Goal: Check status: Check status

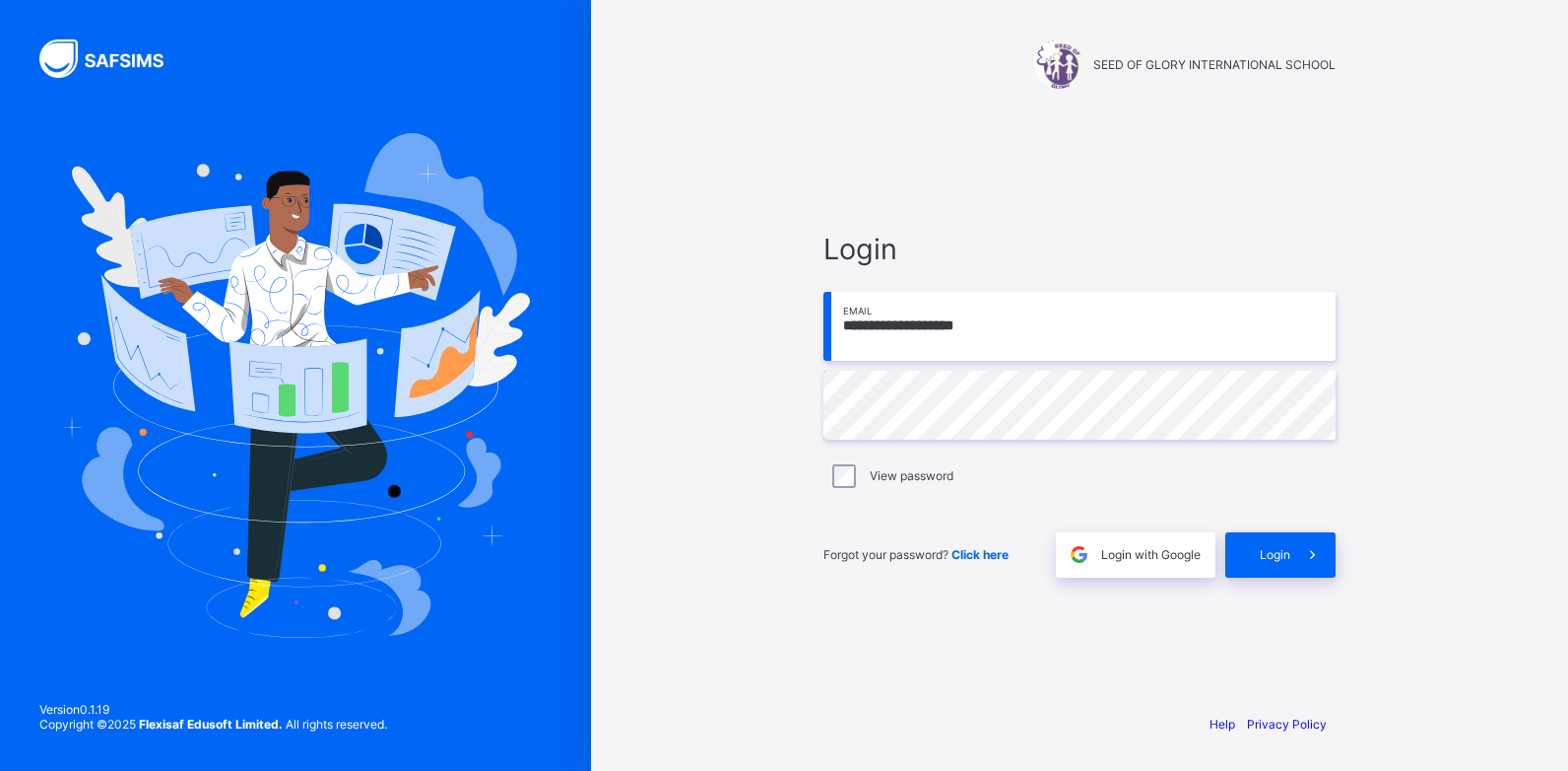
type input "**********"
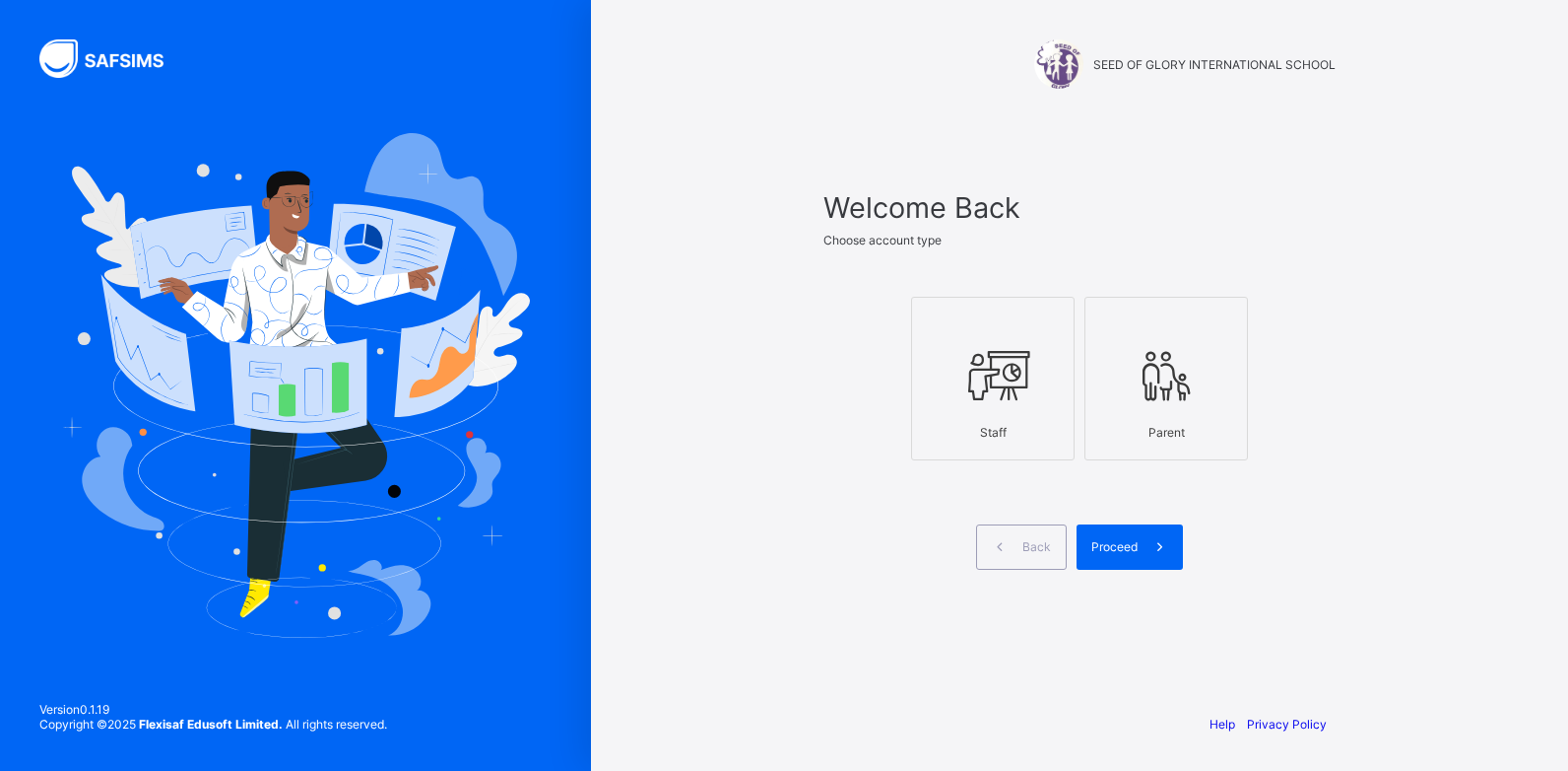
click at [945, 418] on div "Staff" at bounding box center [993, 432] width 142 height 35
click at [1133, 544] on span "Proceed" at bounding box center [1114, 546] width 47 height 15
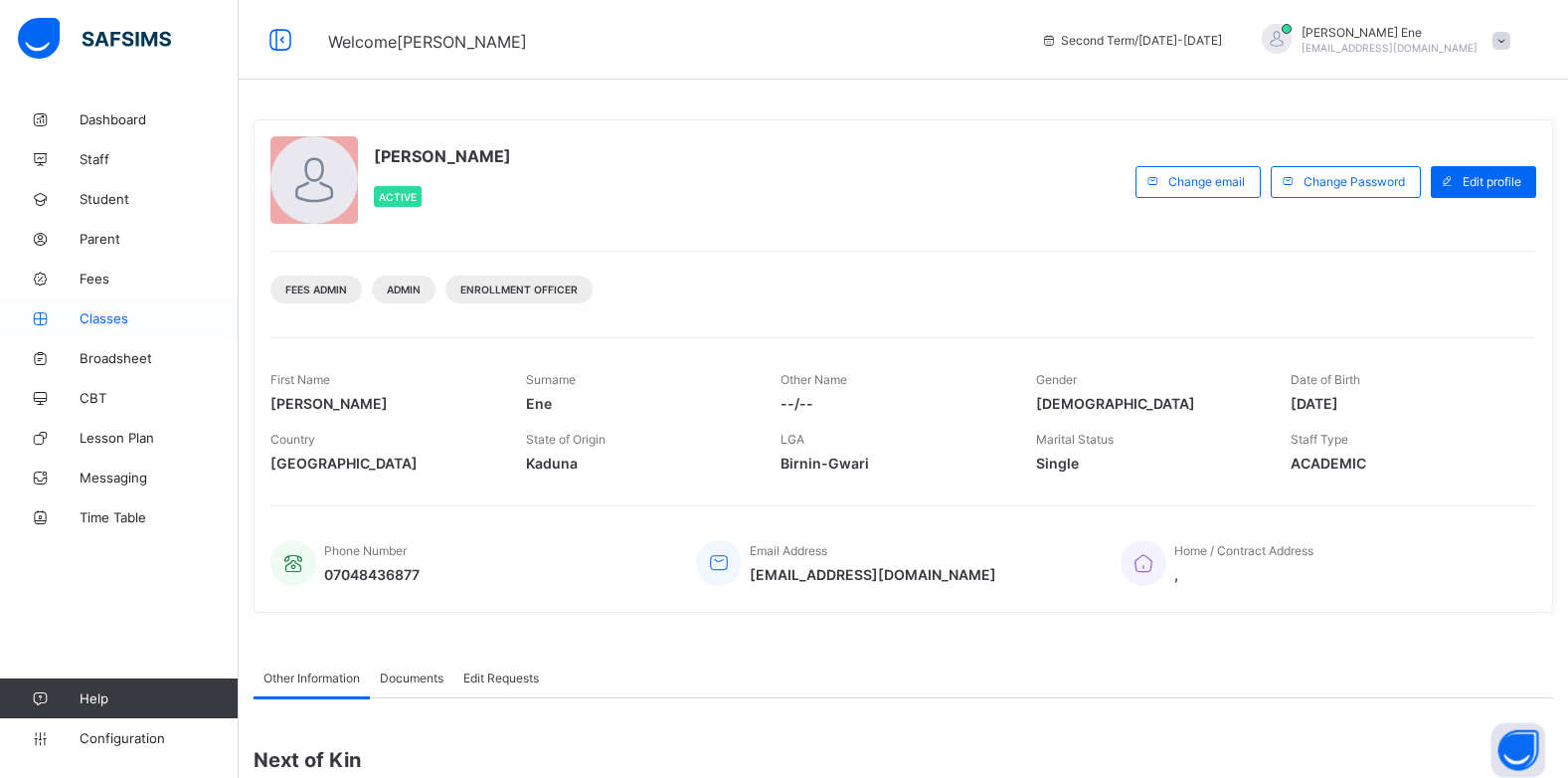
click at [118, 331] on link "Classes" at bounding box center [119, 318] width 239 height 40
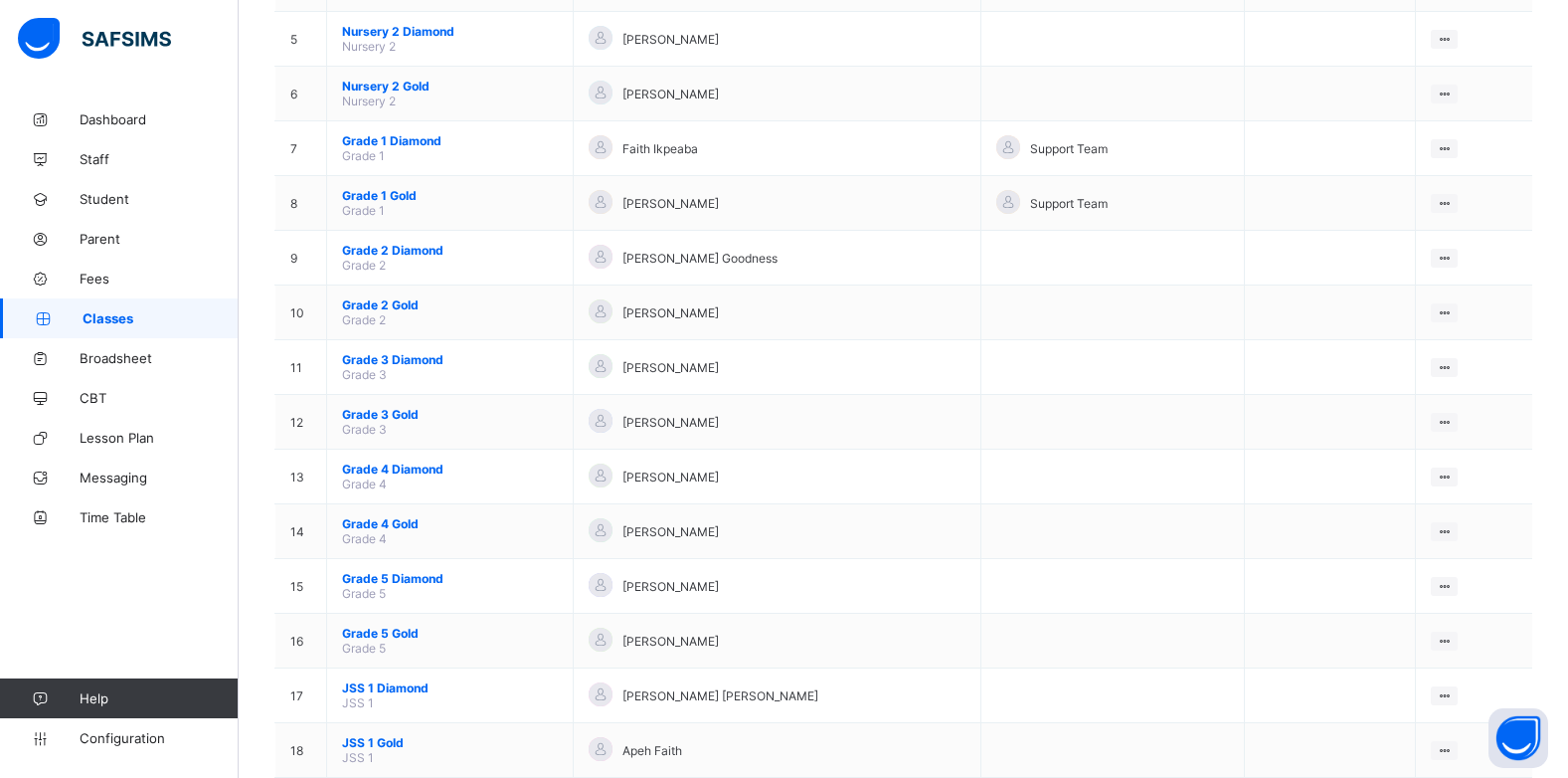
scroll to position [444, 0]
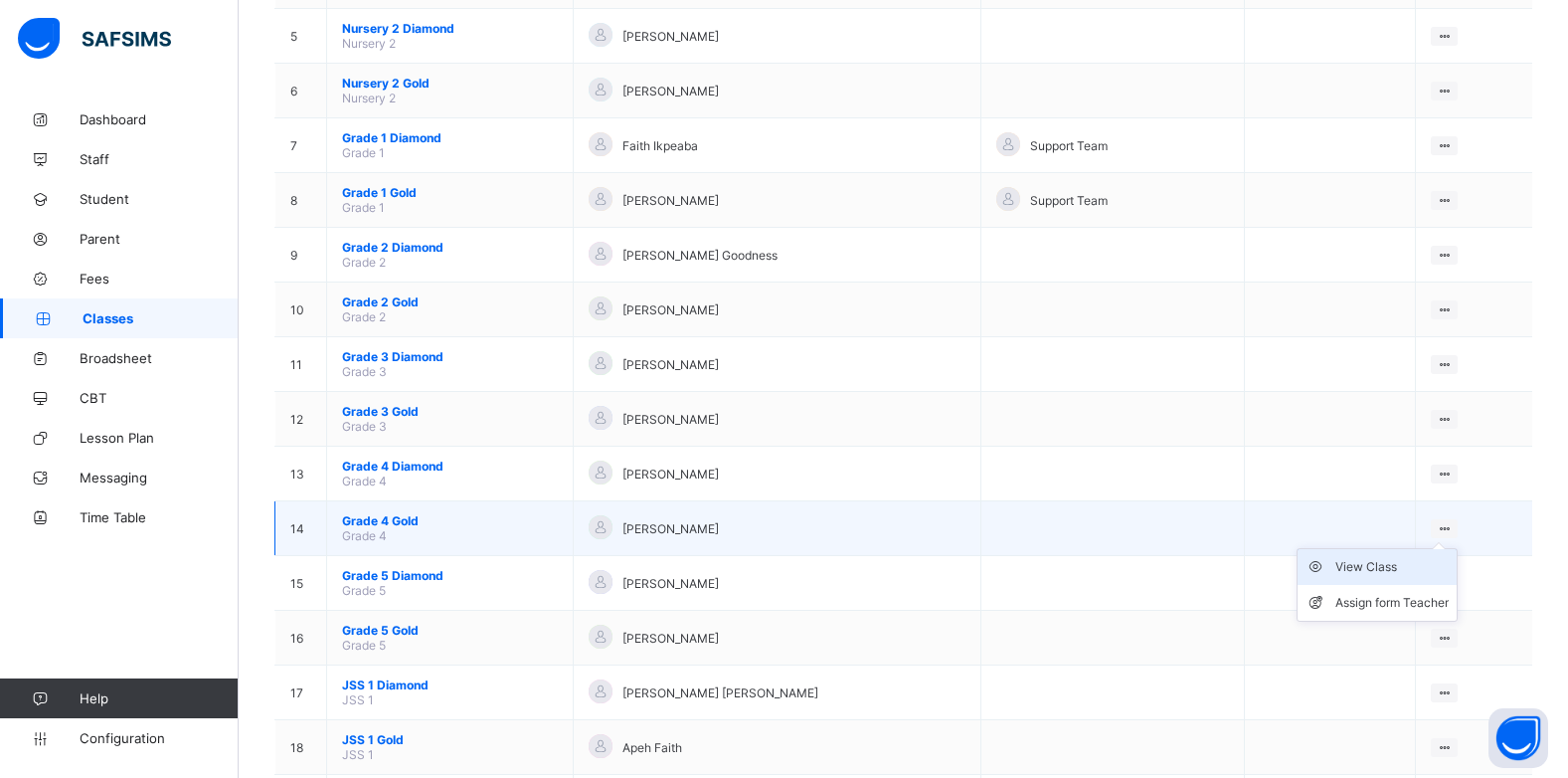
click at [1387, 565] on div "View Class" at bounding box center [1392, 567] width 113 height 20
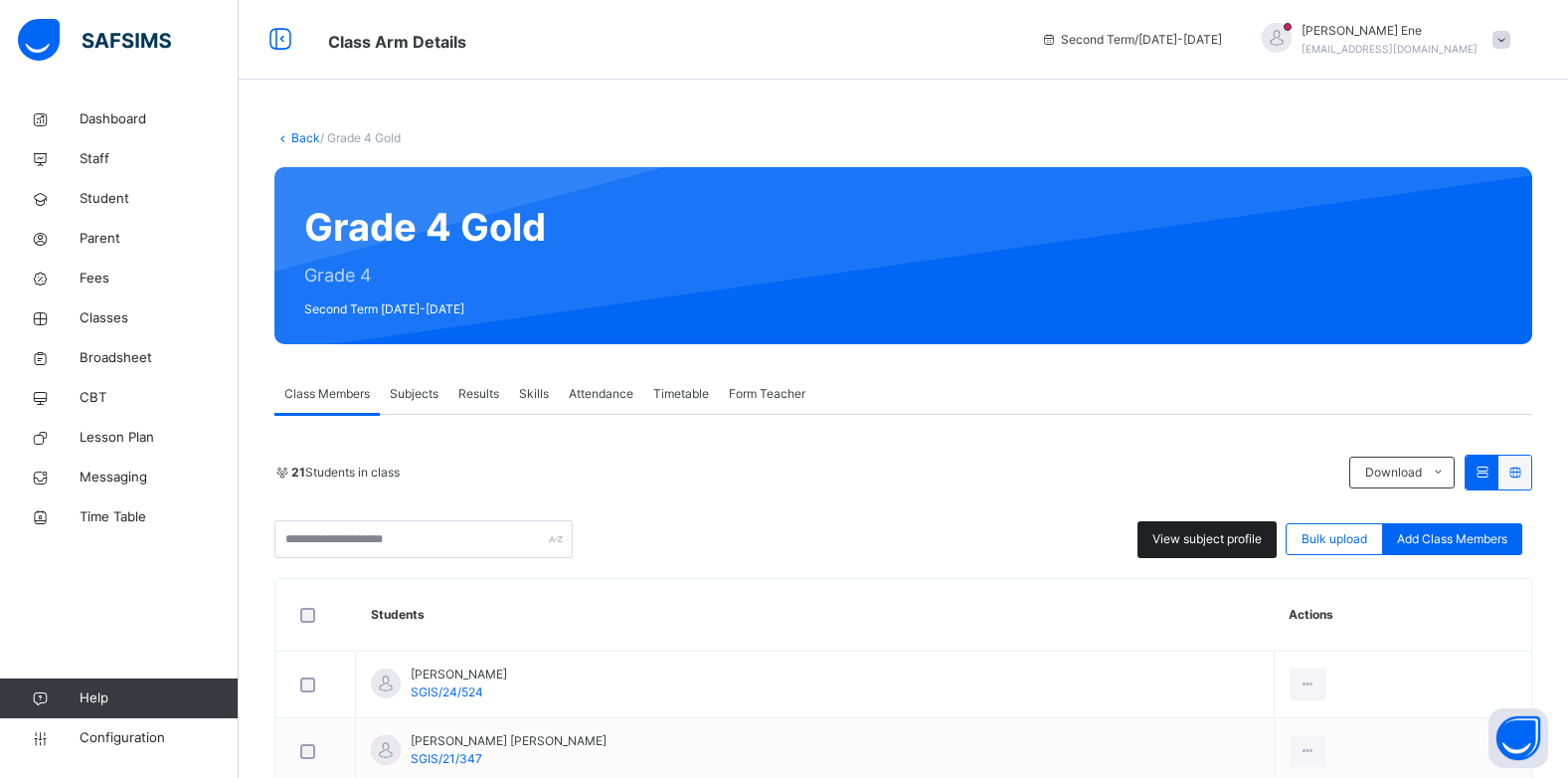
click at [1233, 541] on span "View subject profile" at bounding box center [1207, 539] width 109 height 18
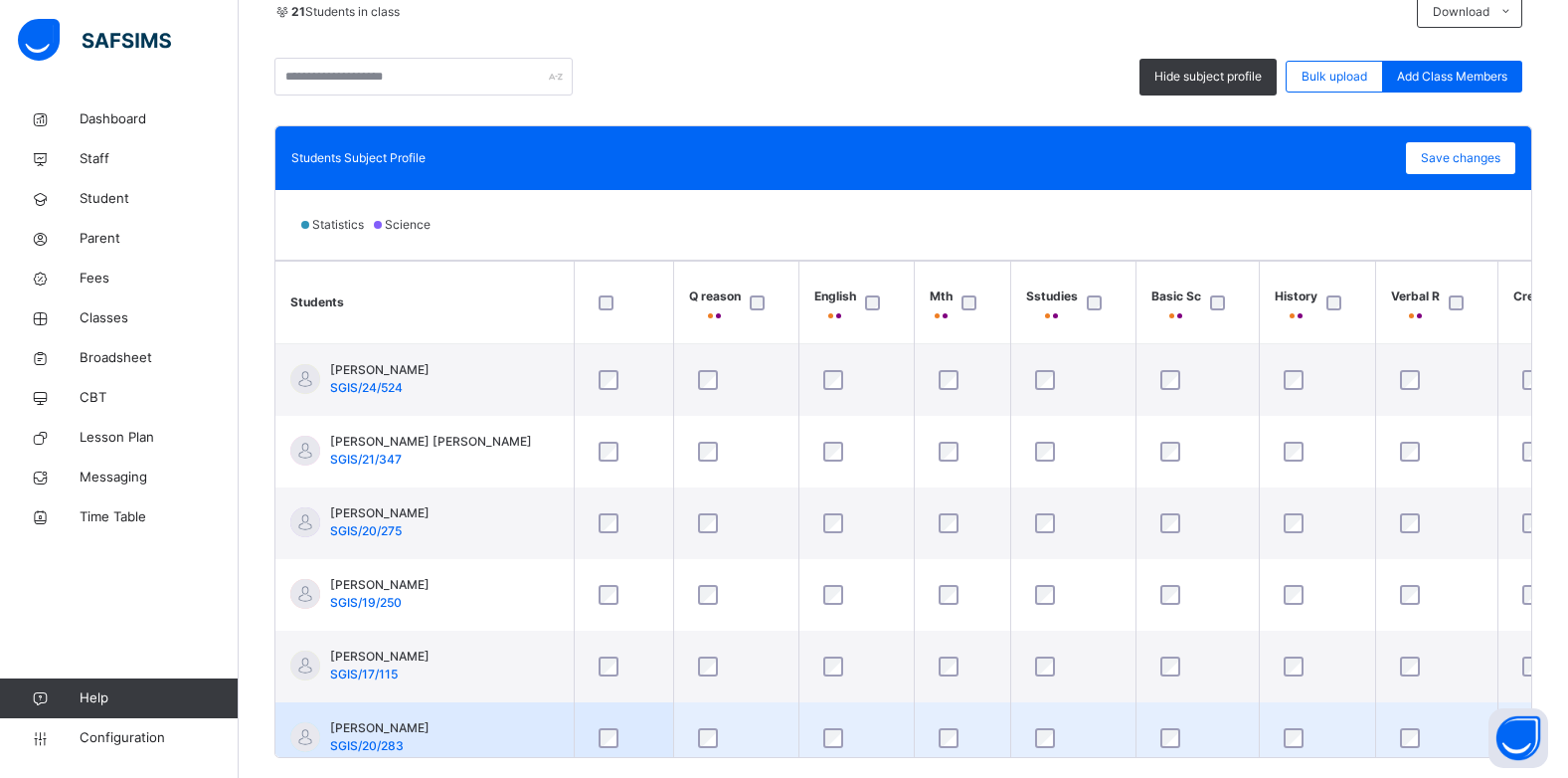
scroll to position [498, 0]
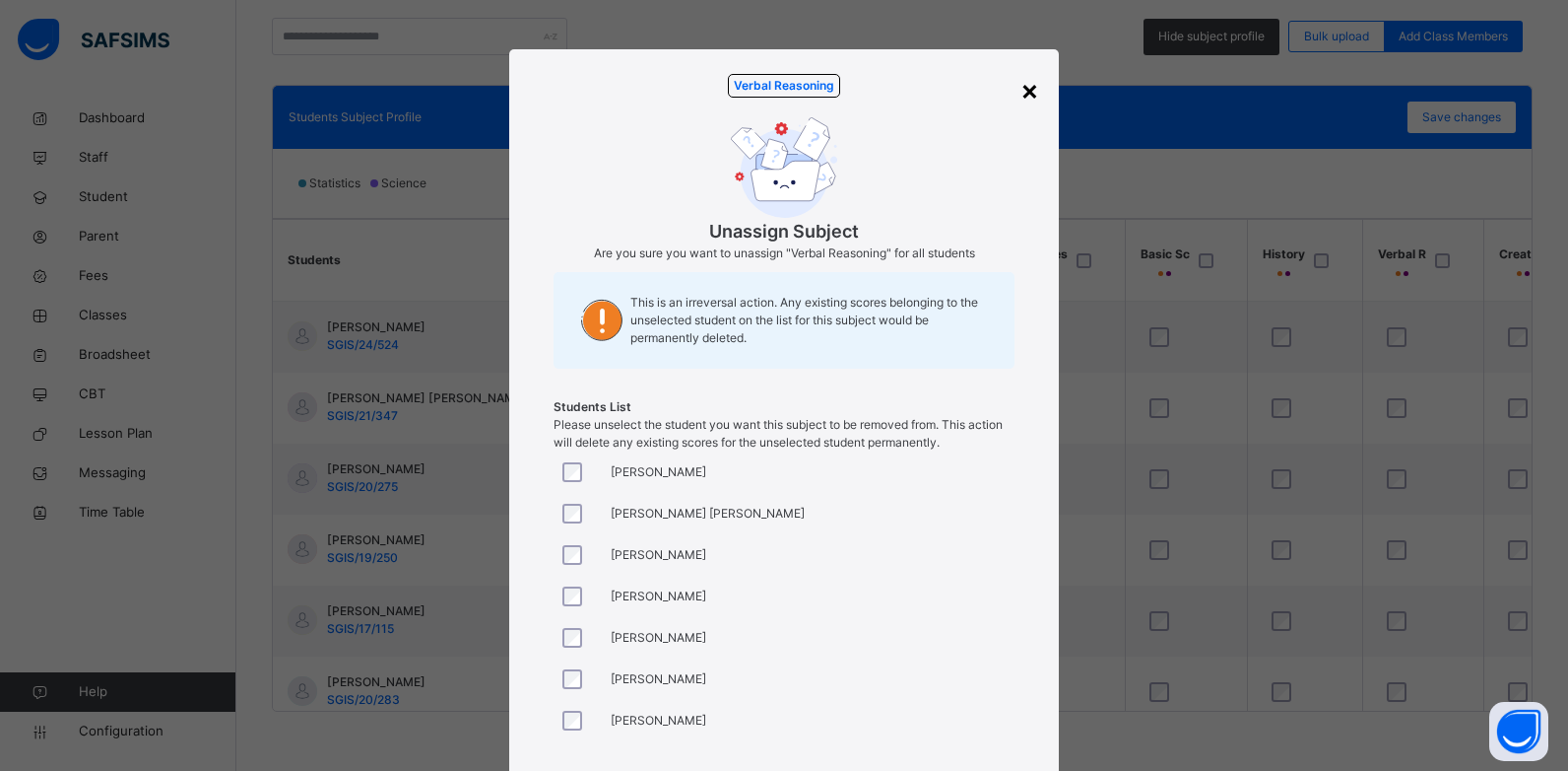
click at [1029, 97] on div "×" at bounding box center [1029, 90] width 19 height 42
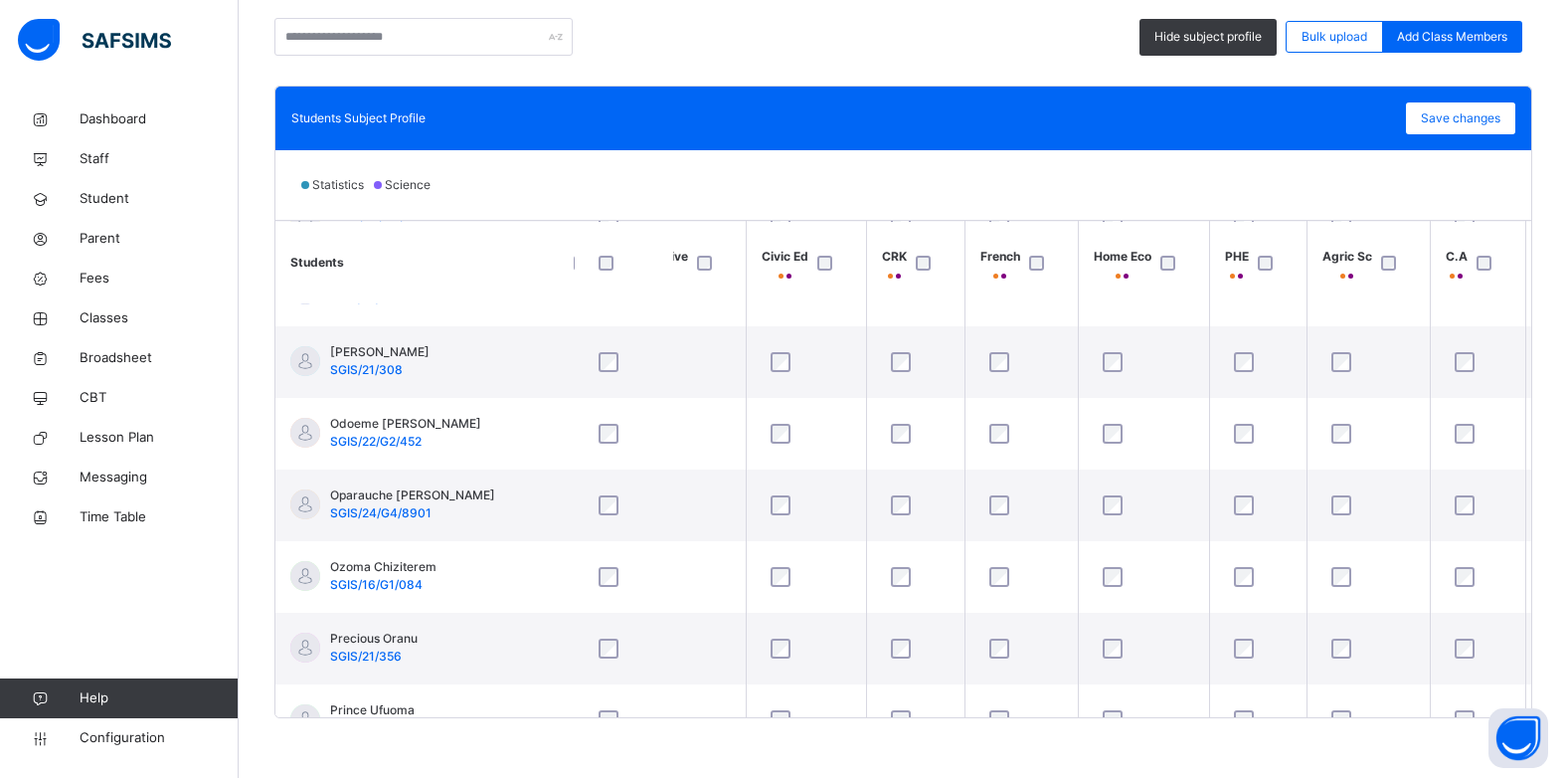
scroll to position [847, 875]
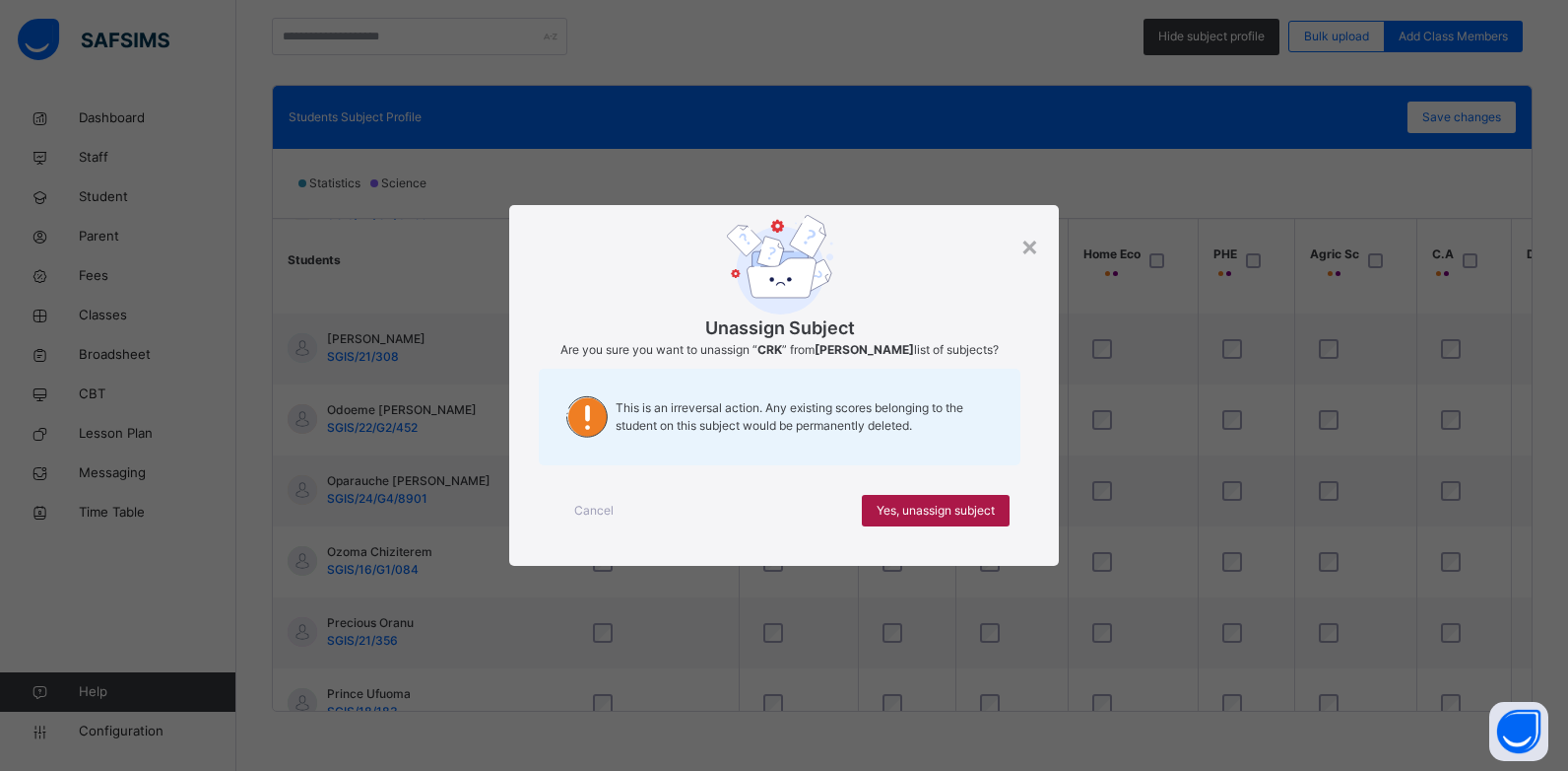
click at [923, 502] on span "Yes, unassign subject" at bounding box center [935, 510] width 118 height 18
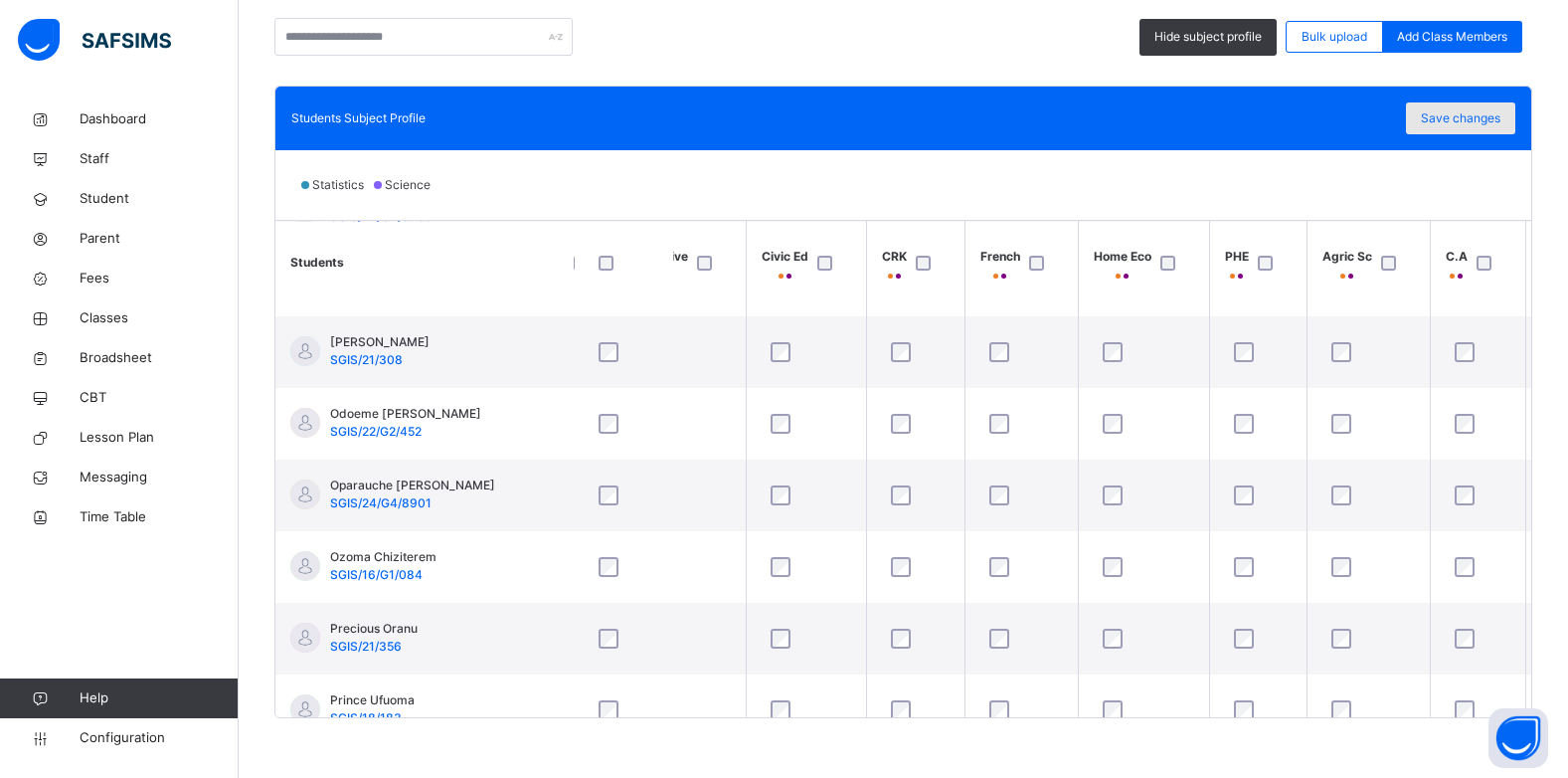
click at [1477, 113] on span "Save changes" at bounding box center [1461, 118] width 80 height 18
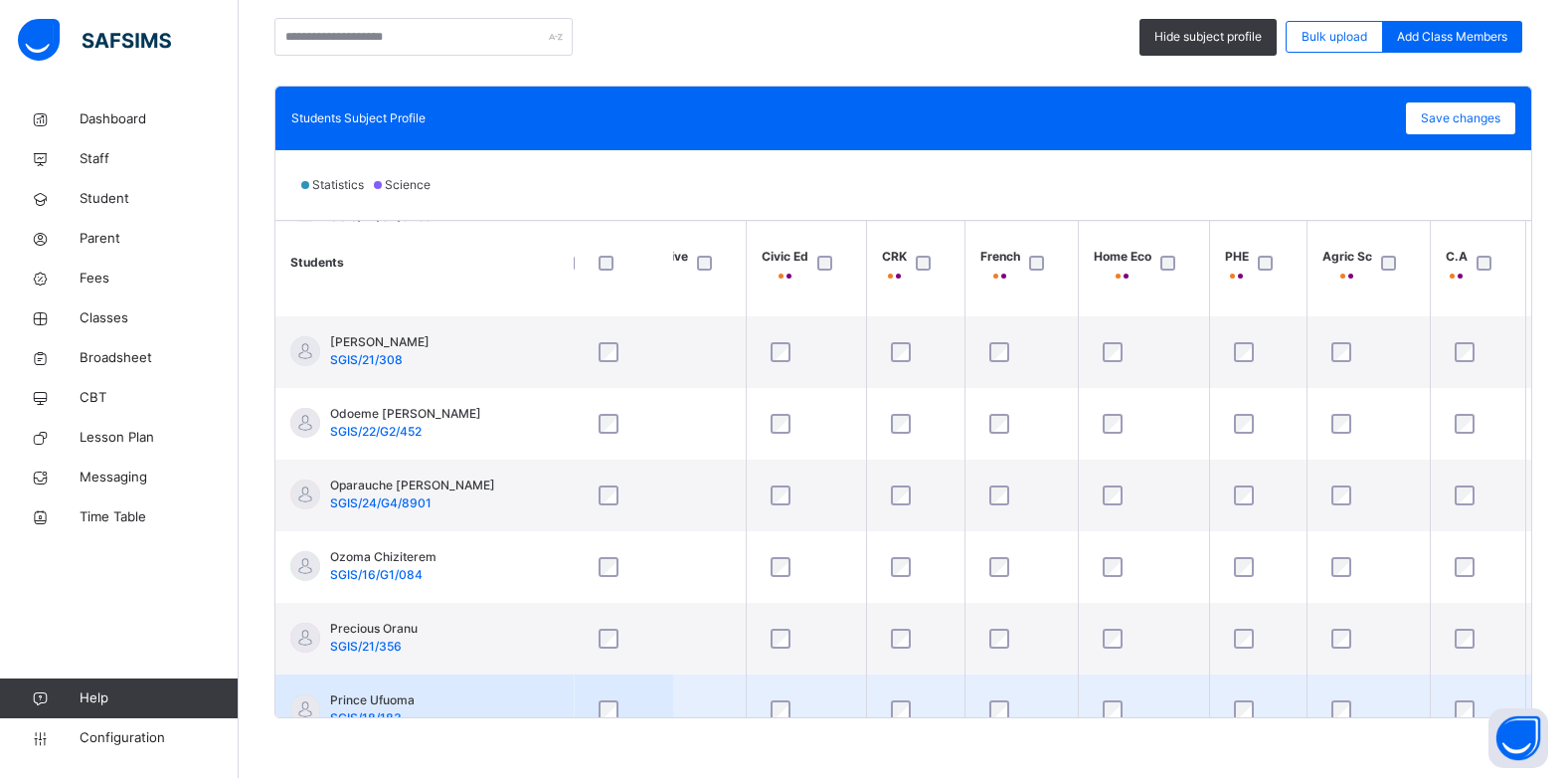
click at [1002, 689] on div at bounding box center [1022, 710] width 83 height 42
click at [1119, 700] on tr "Prince Ufuoma SGIS/18/183" at bounding box center [925, 710] width 3050 height 72
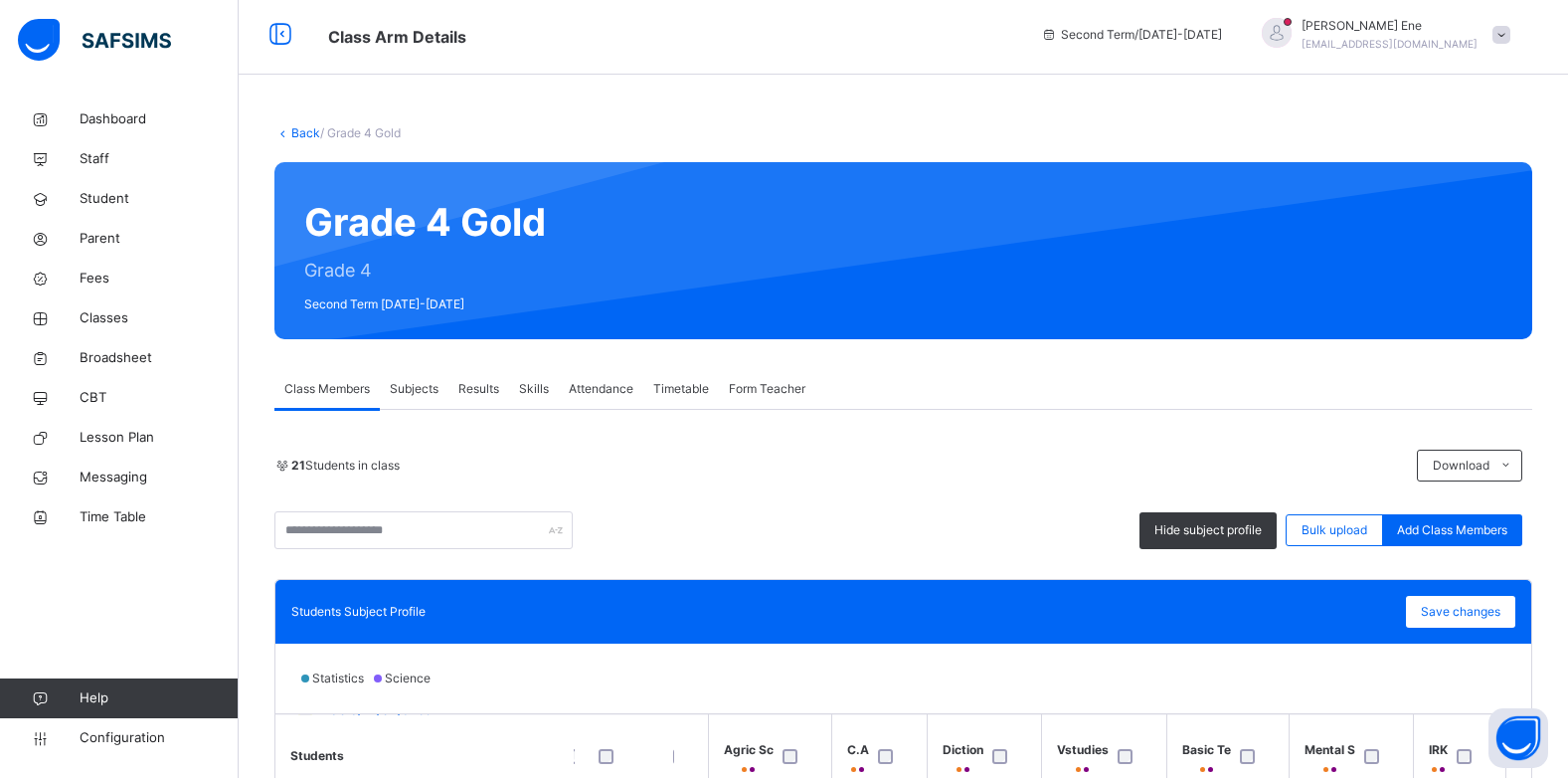
scroll to position [0, 0]
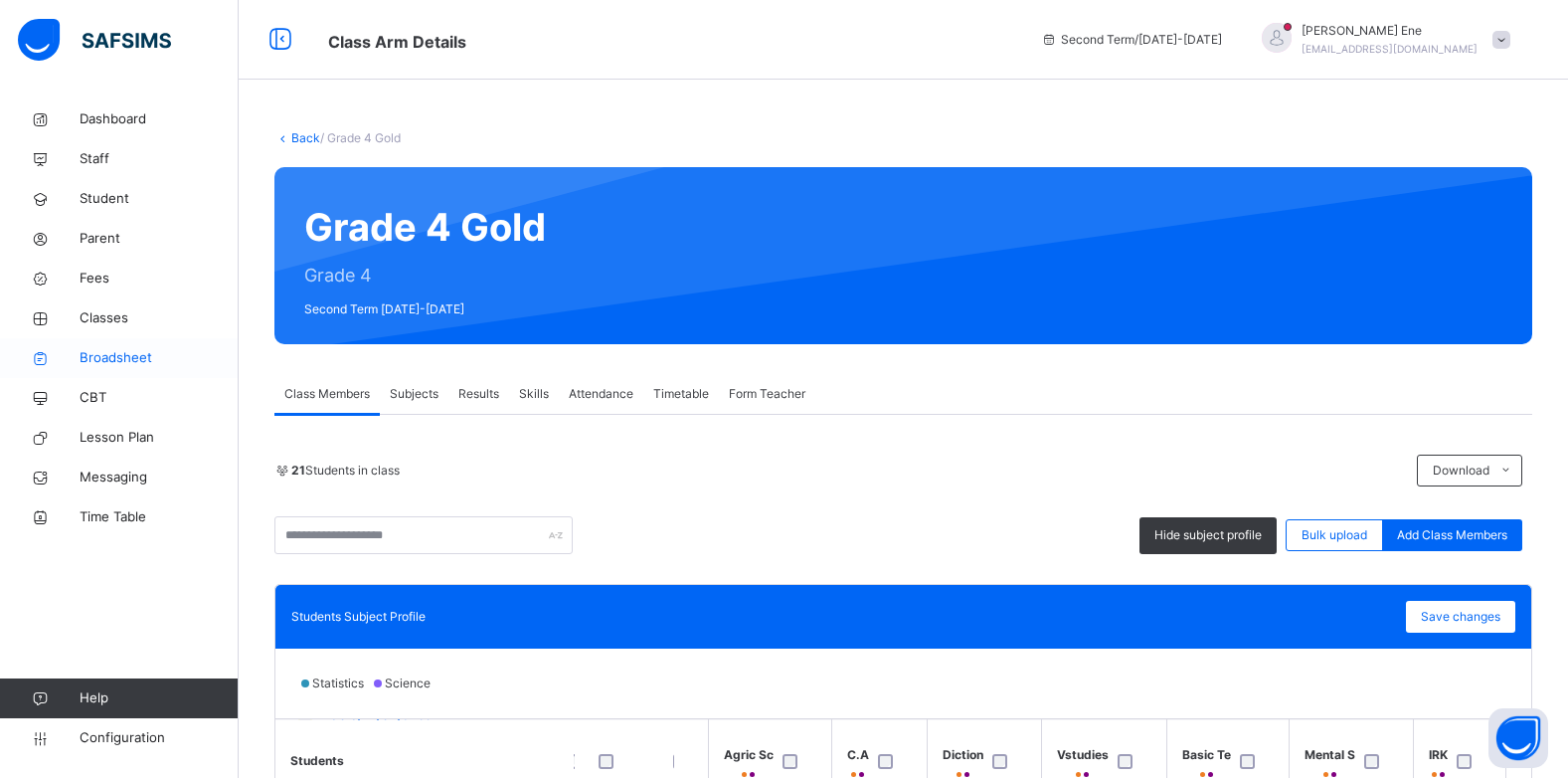
click at [139, 358] on span "Broadsheet" at bounding box center [159, 358] width 159 height 20
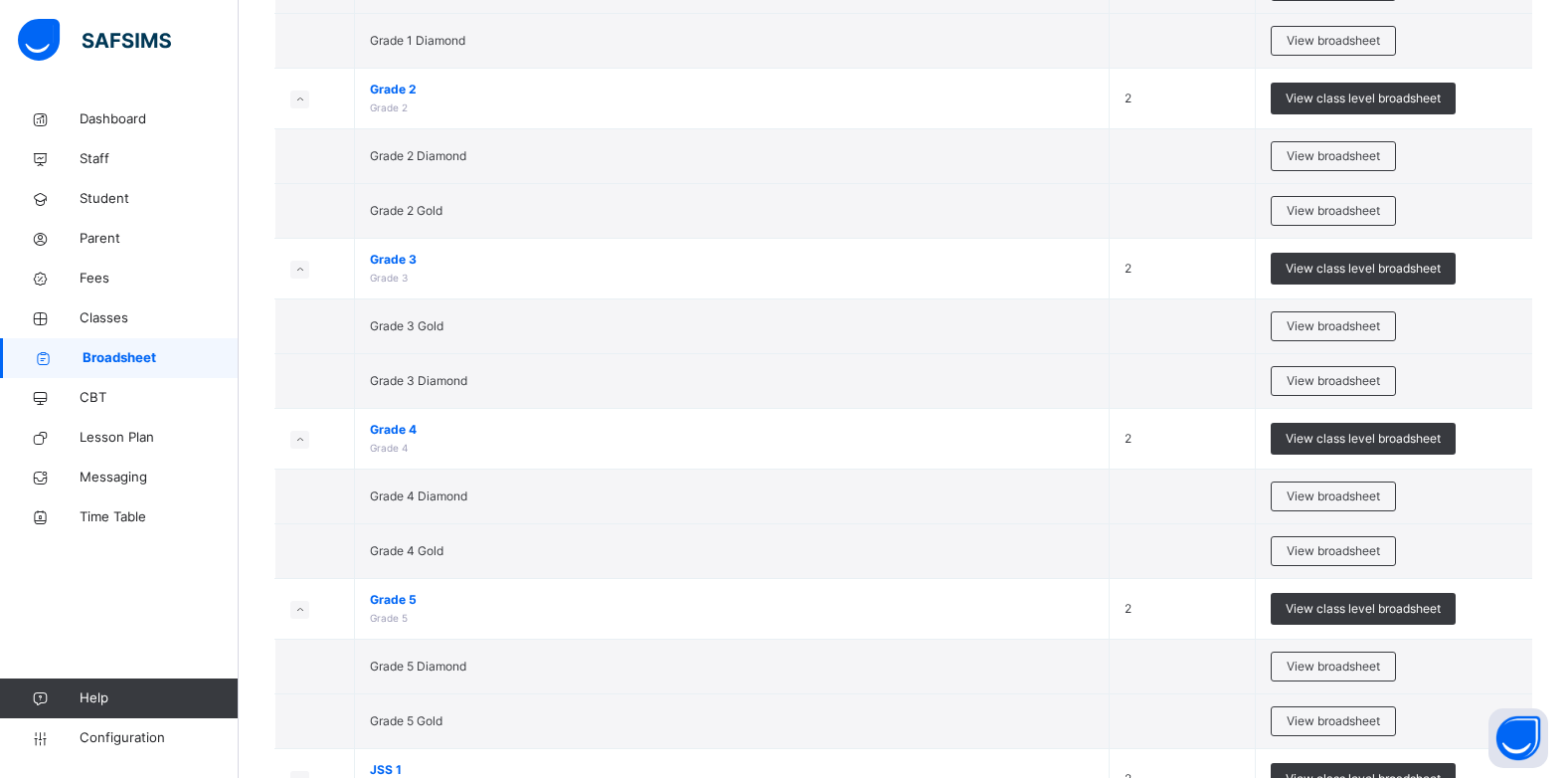
scroll to position [866, 0]
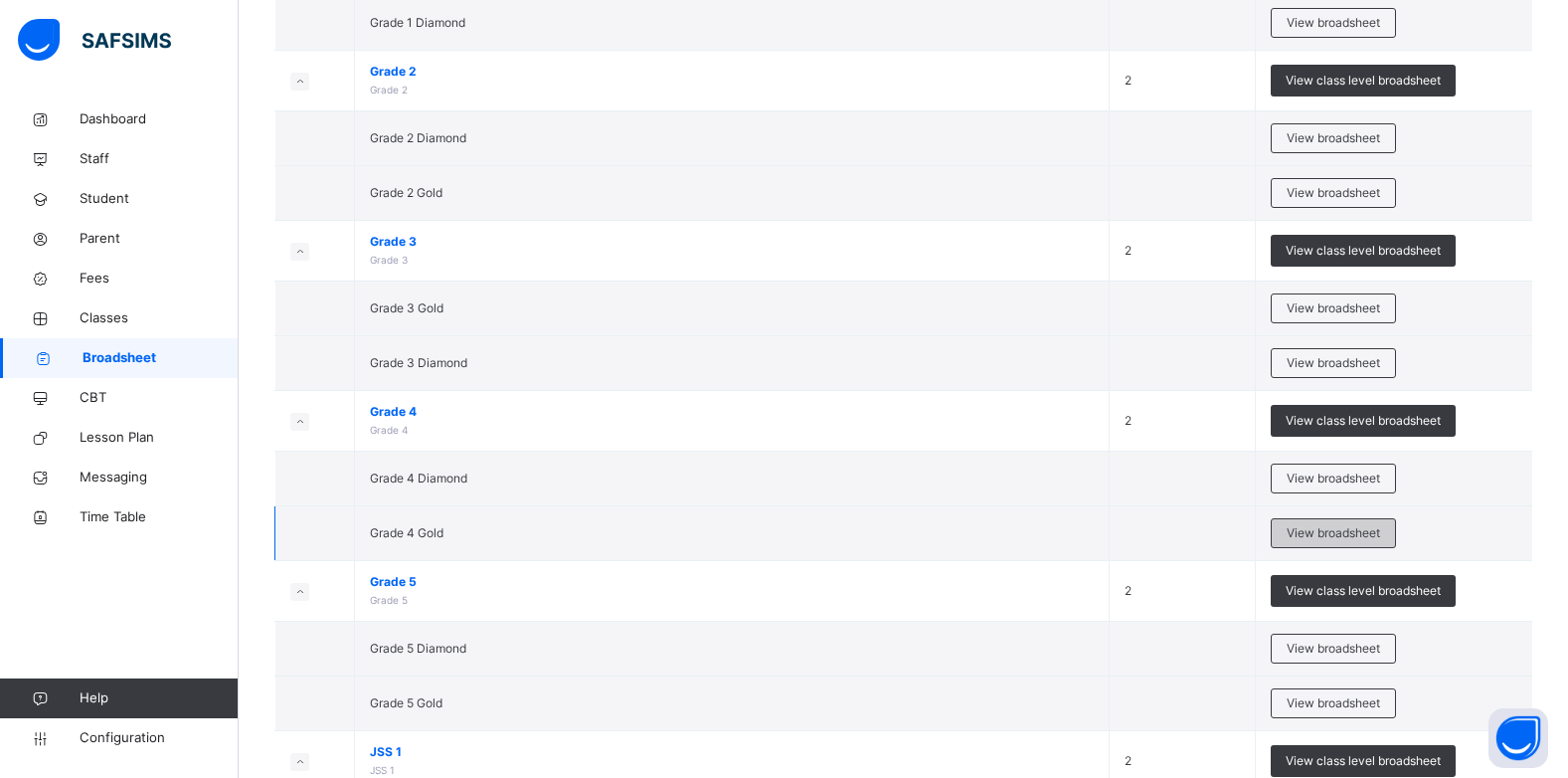
click at [1313, 542] on div "View broadsheet" at bounding box center [1333, 533] width 125 height 30
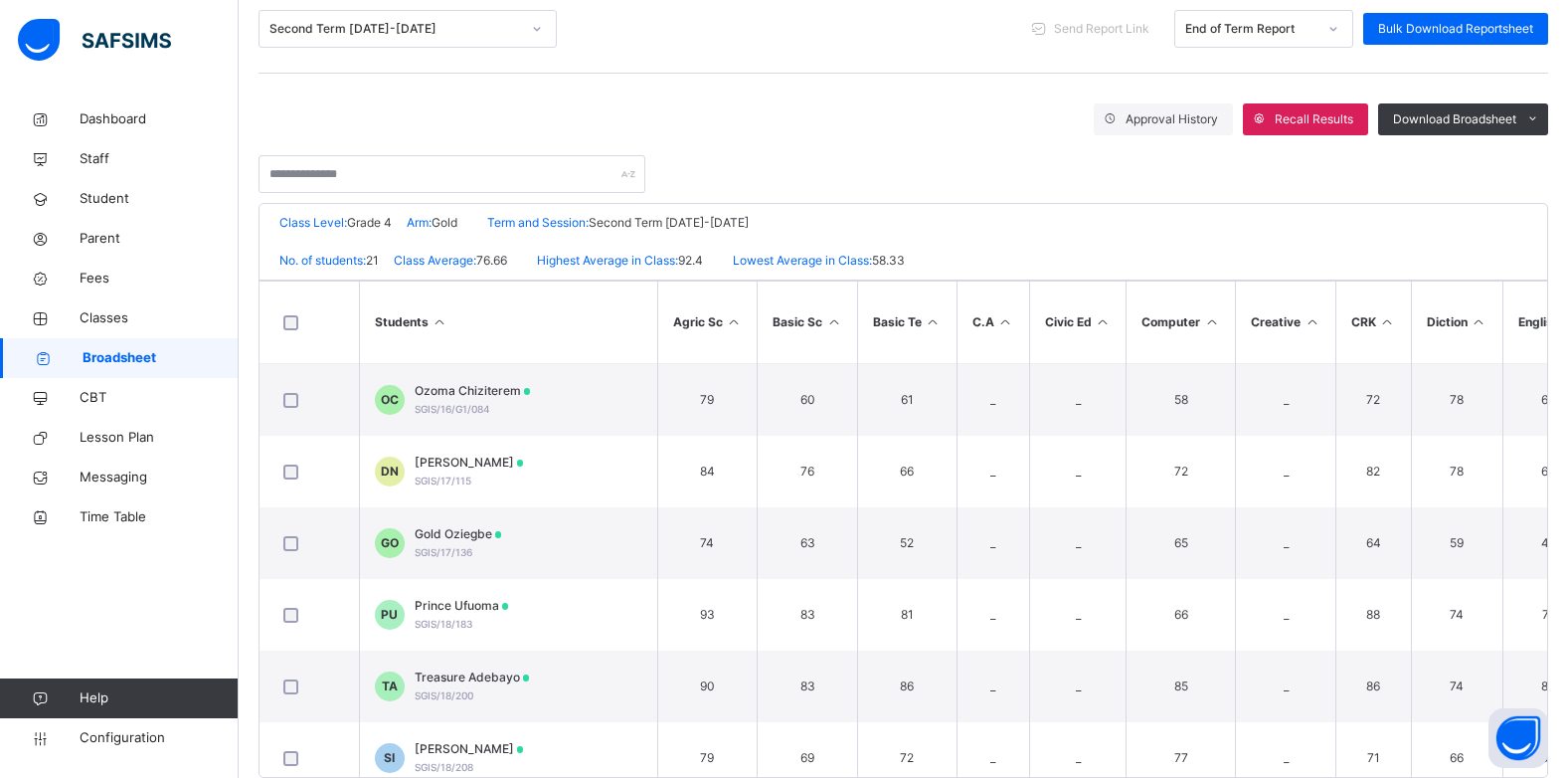
scroll to position [309, 0]
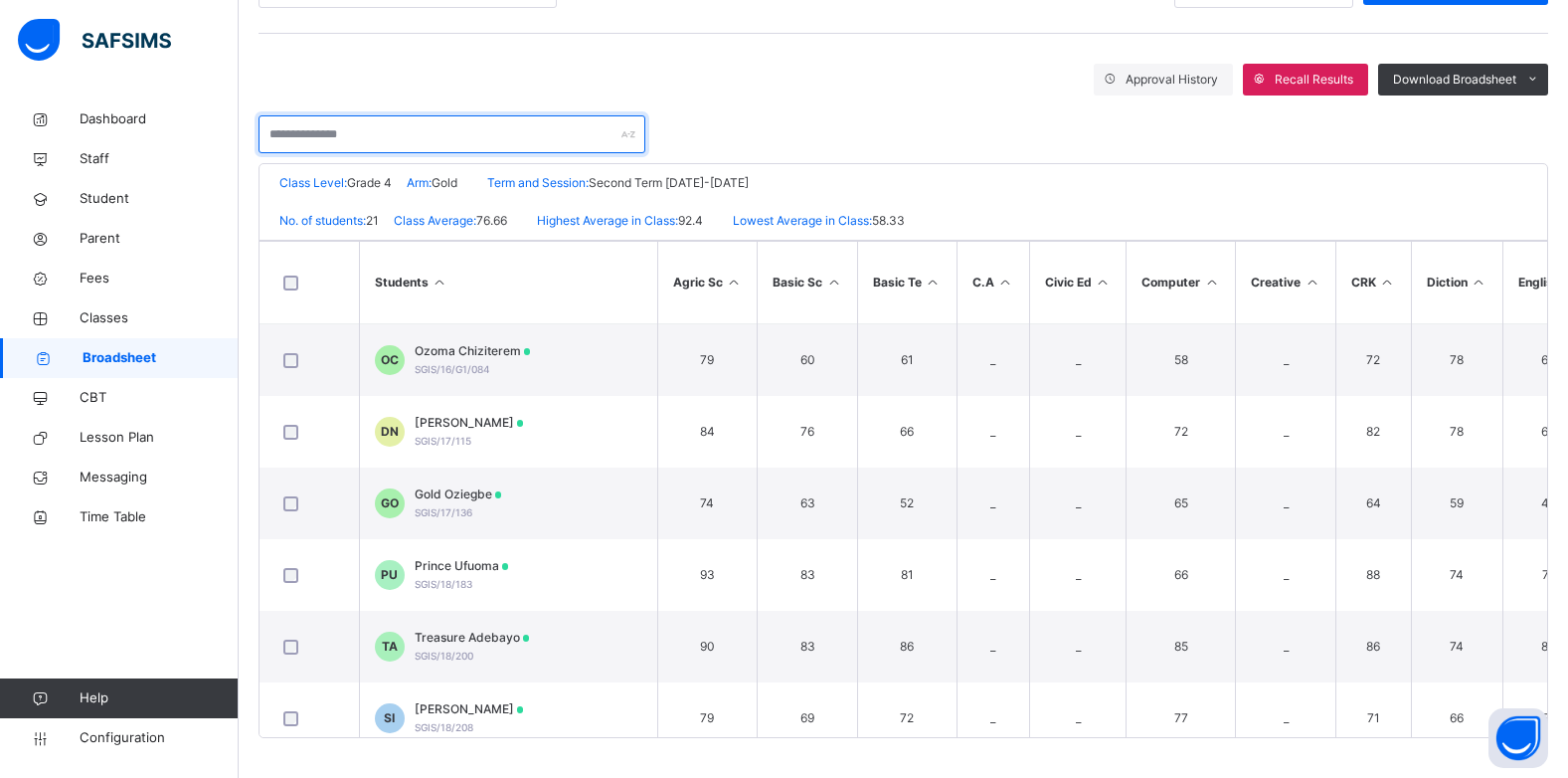
click at [603, 133] on input "text" at bounding box center [452, 134] width 387 height 38
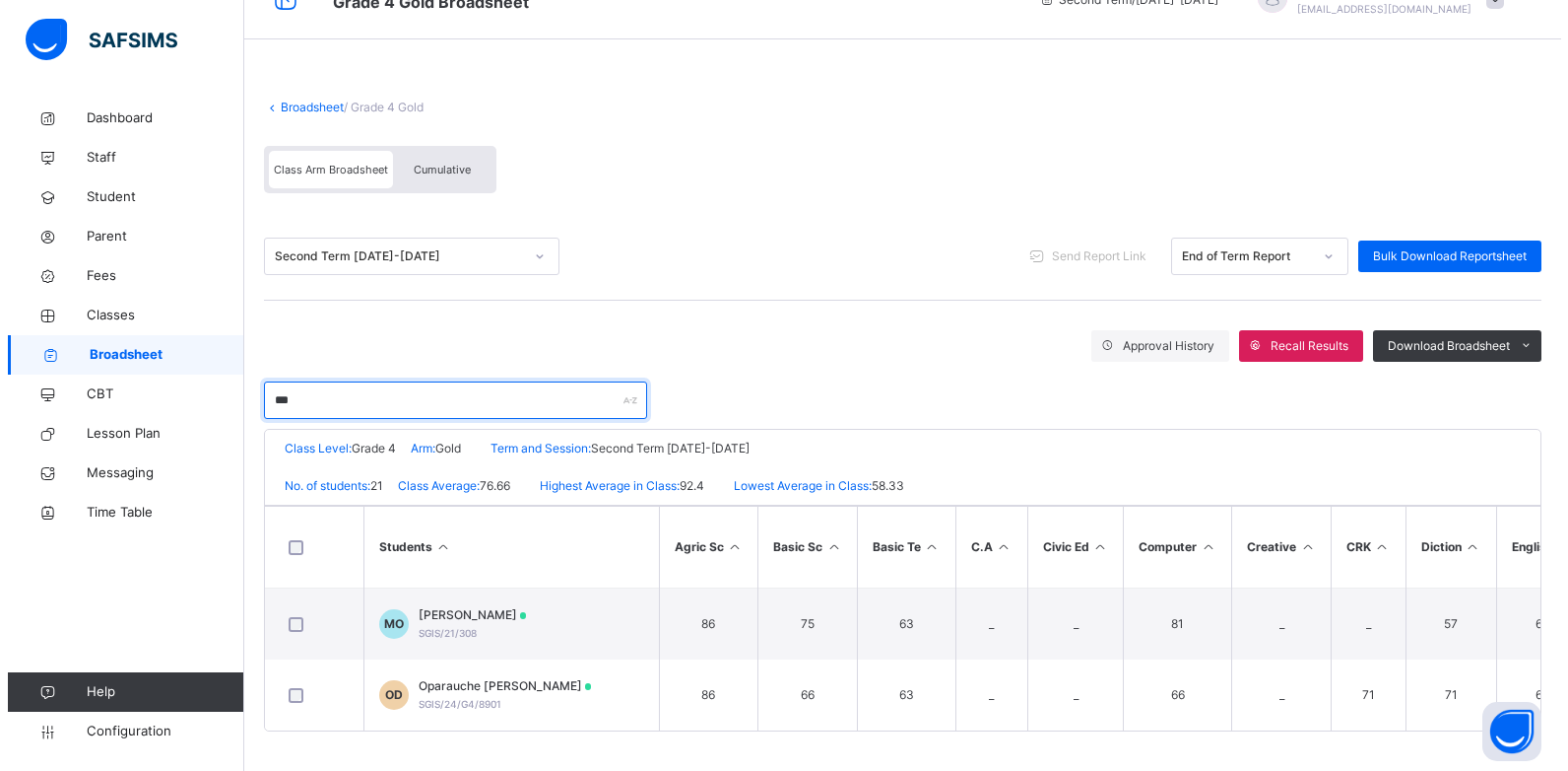
scroll to position [0, 0]
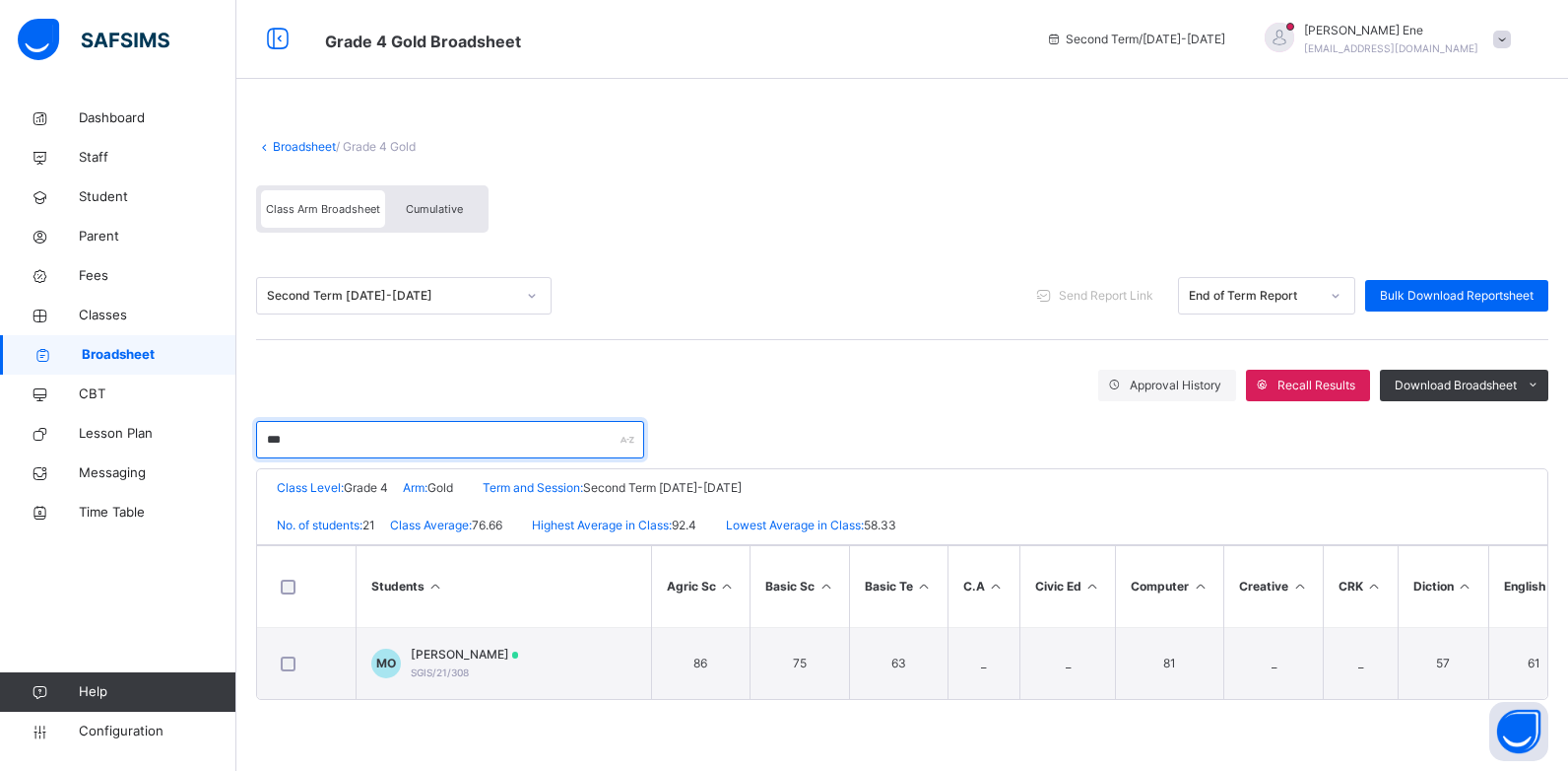
type input "***"
click at [293, 623] on th at bounding box center [306, 587] width 98 height 82
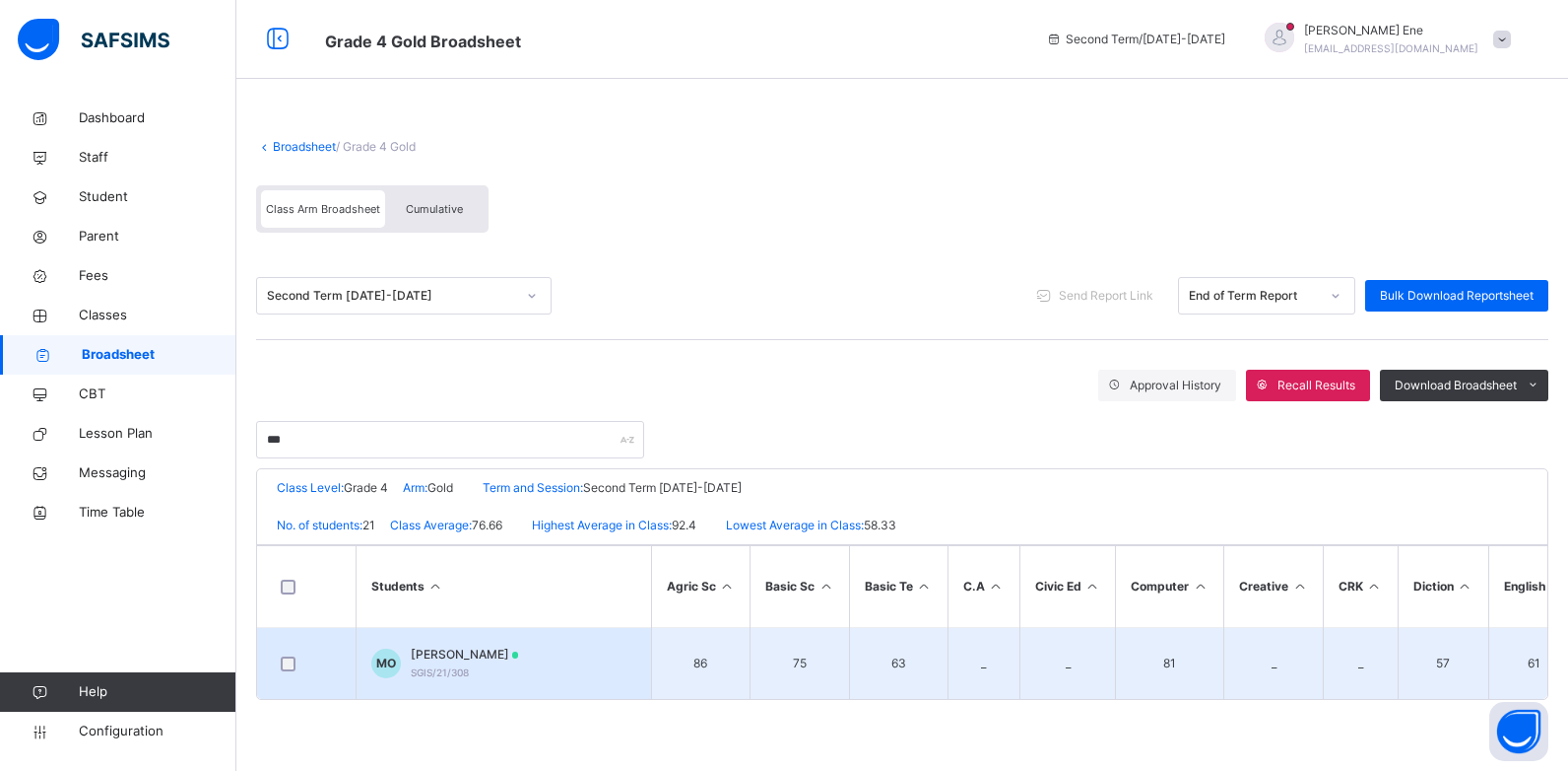
click at [312, 661] on div at bounding box center [306, 663] width 59 height 15
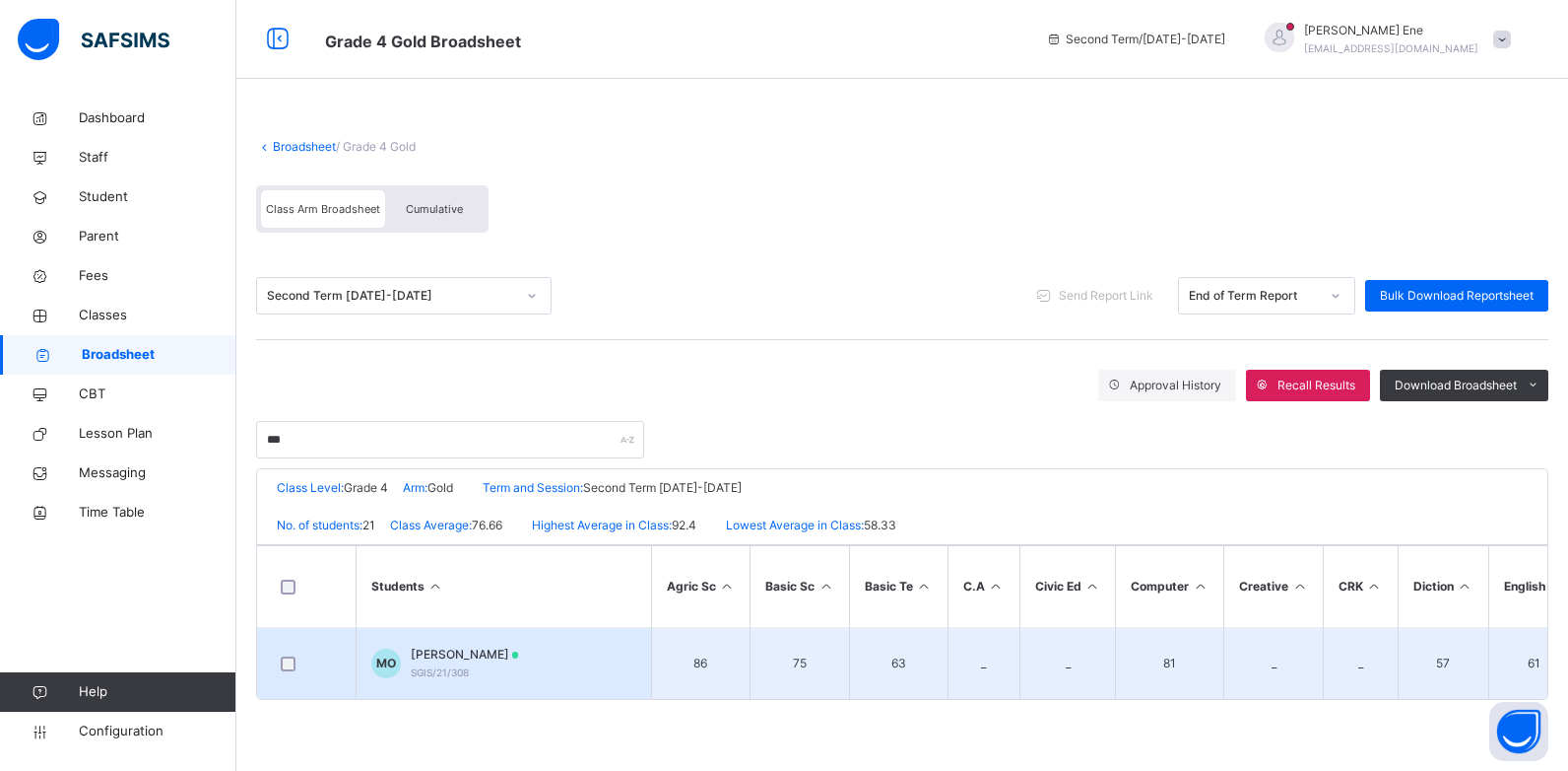
click at [423, 656] on span "[PERSON_NAME]" at bounding box center [465, 654] width 108 height 18
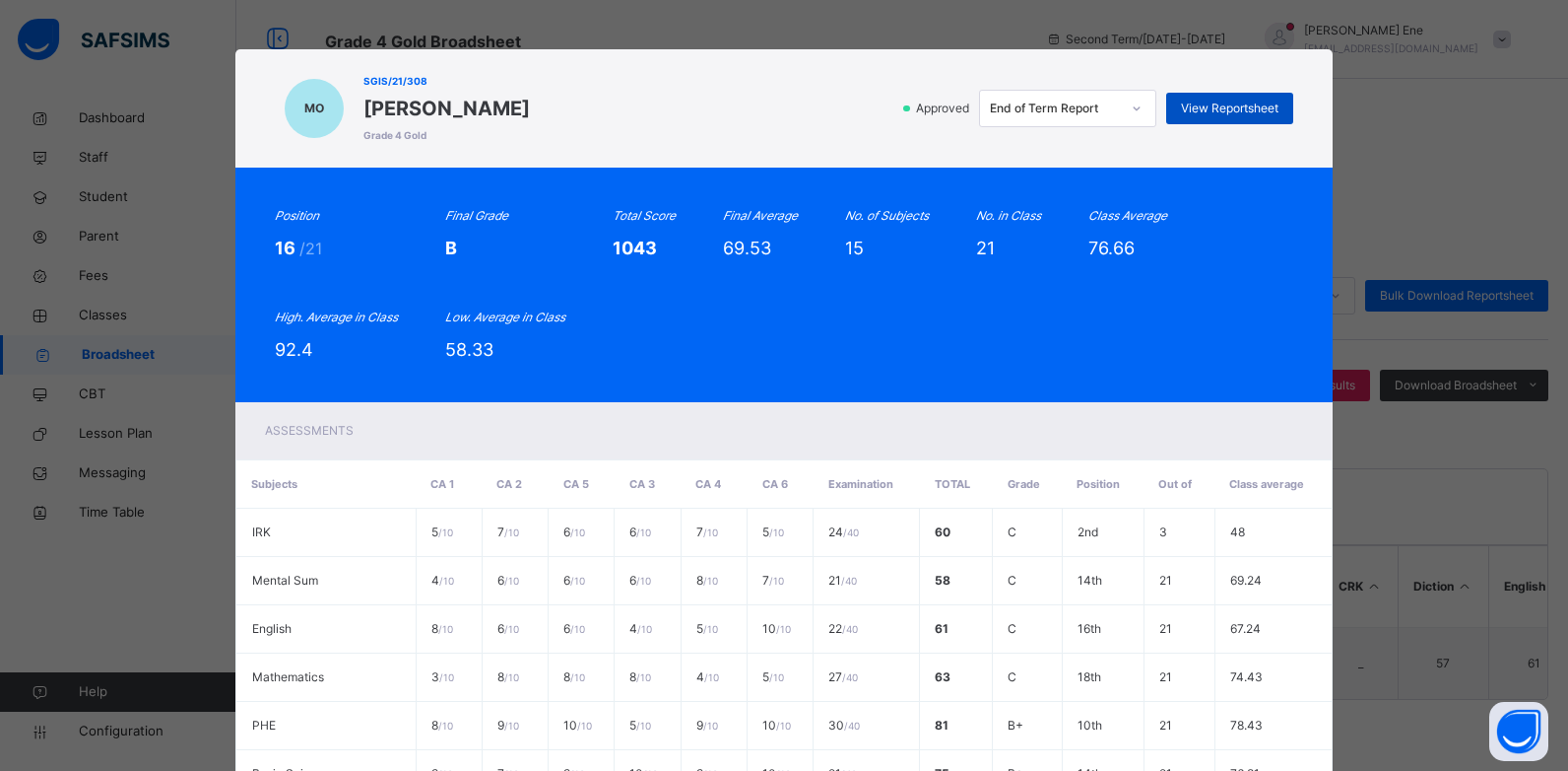
click at [1231, 110] on span "View Reportsheet" at bounding box center [1229, 108] width 97 height 18
